Goal: Entertainment & Leisure: Consume media (video, audio)

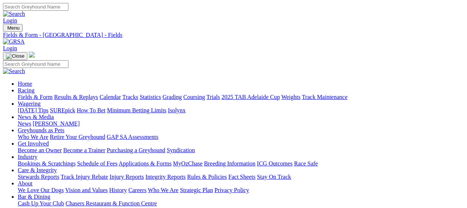
click at [91, 94] on link "Results & Replays" at bounding box center [76, 97] width 44 height 6
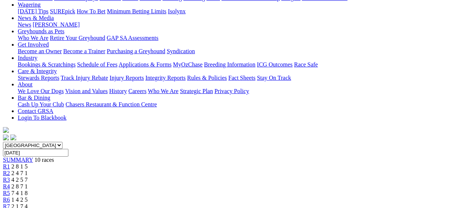
scroll to position [111, 0]
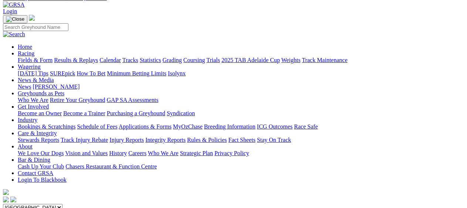
scroll to position [0, 0]
